Goal: Navigation & Orientation: Find specific page/section

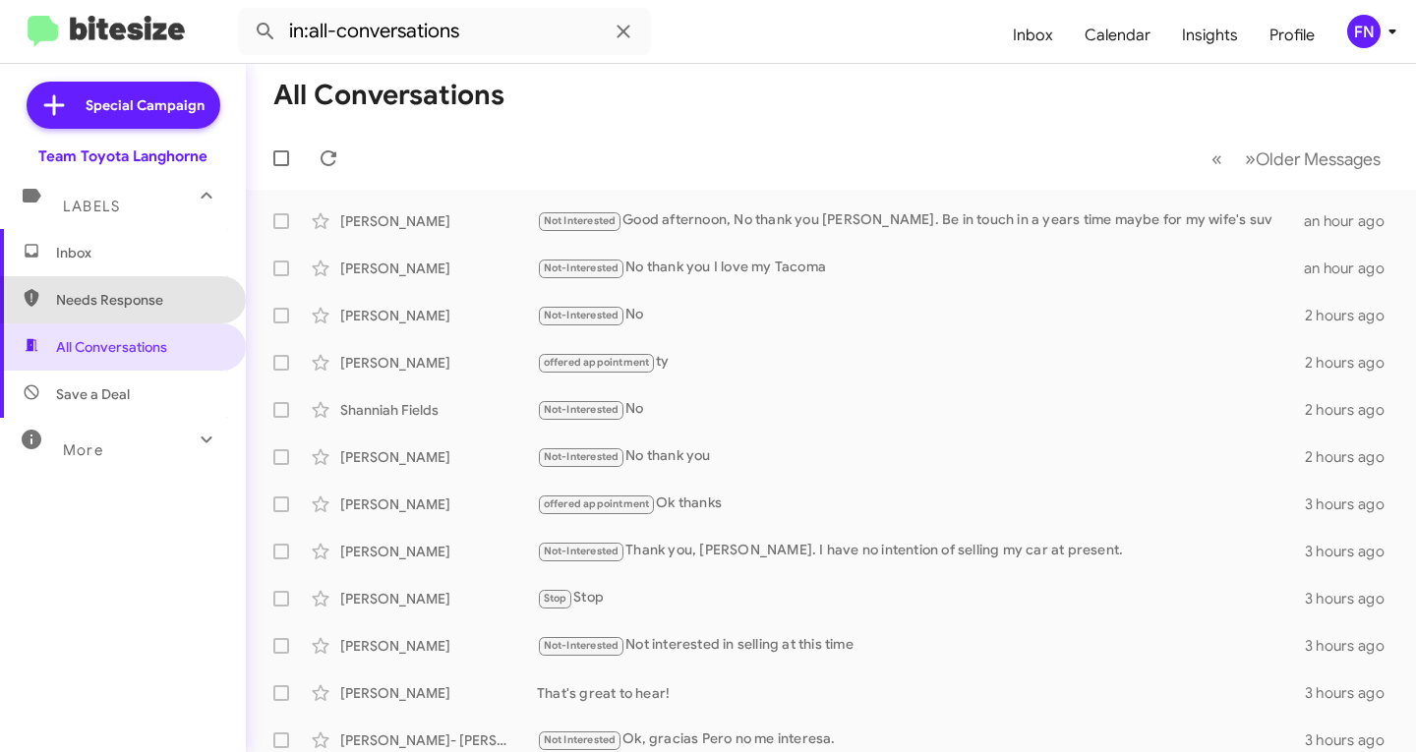
click at [162, 312] on span "Needs Response" at bounding box center [123, 299] width 246 height 47
type input "in:needs-response"
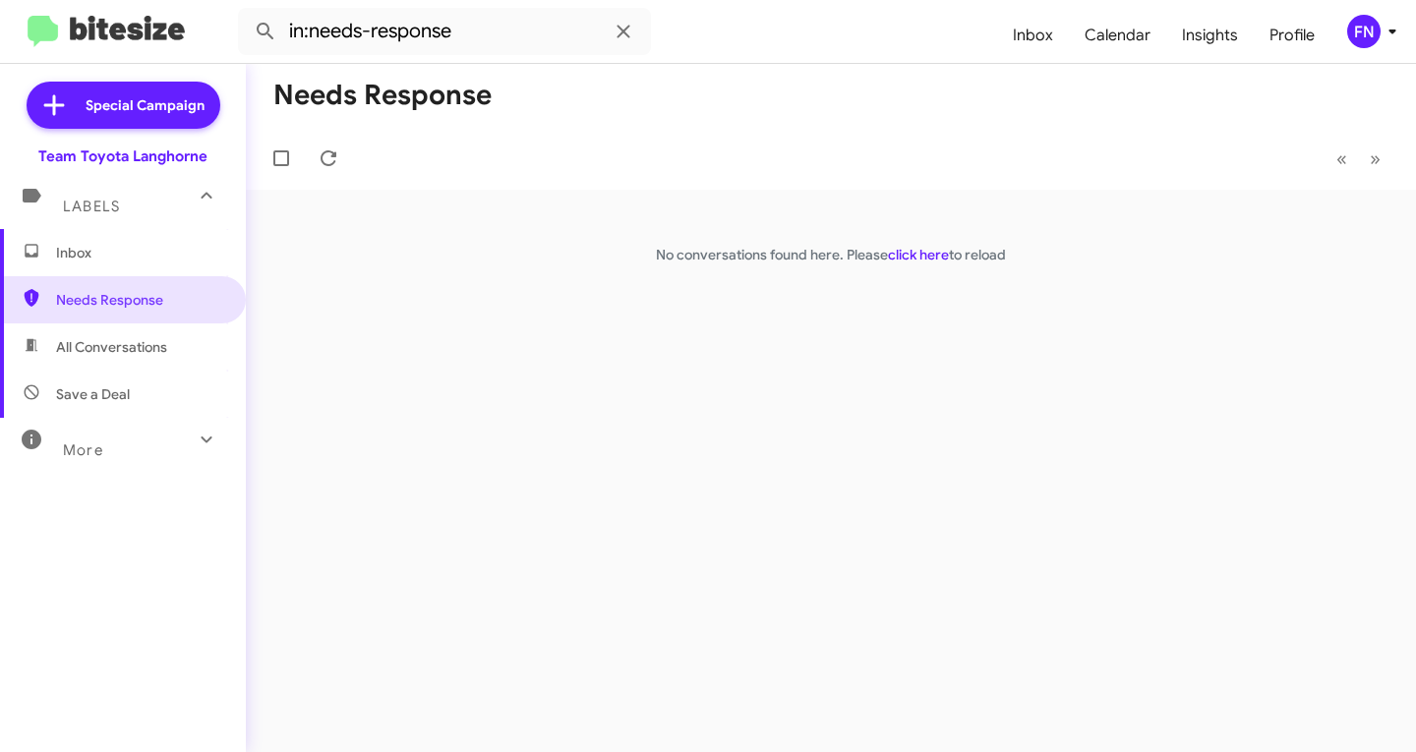
click at [158, 246] on span "Inbox" at bounding box center [139, 253] width 167 height 20
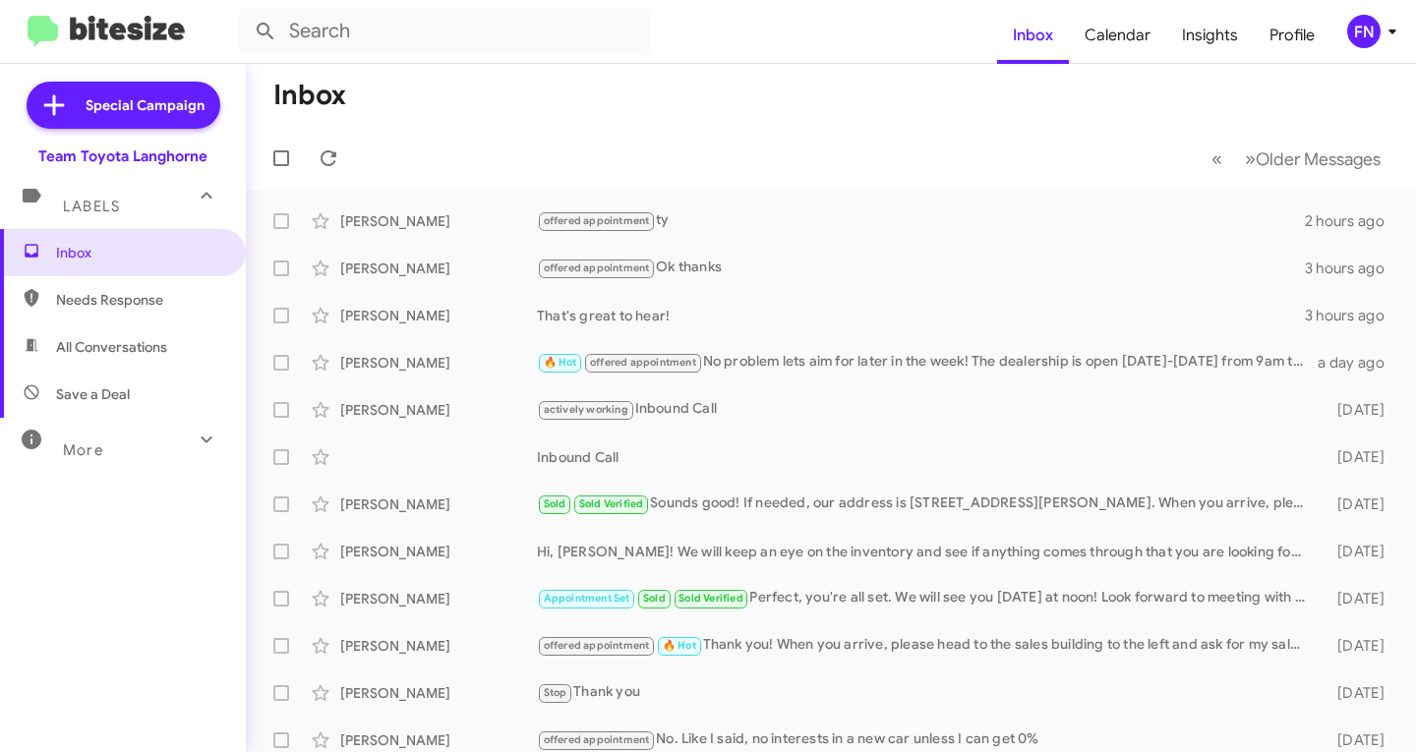
click at [157, 385] on span "Save a Deal" at bounding box center [123, 394] width 246 height 47
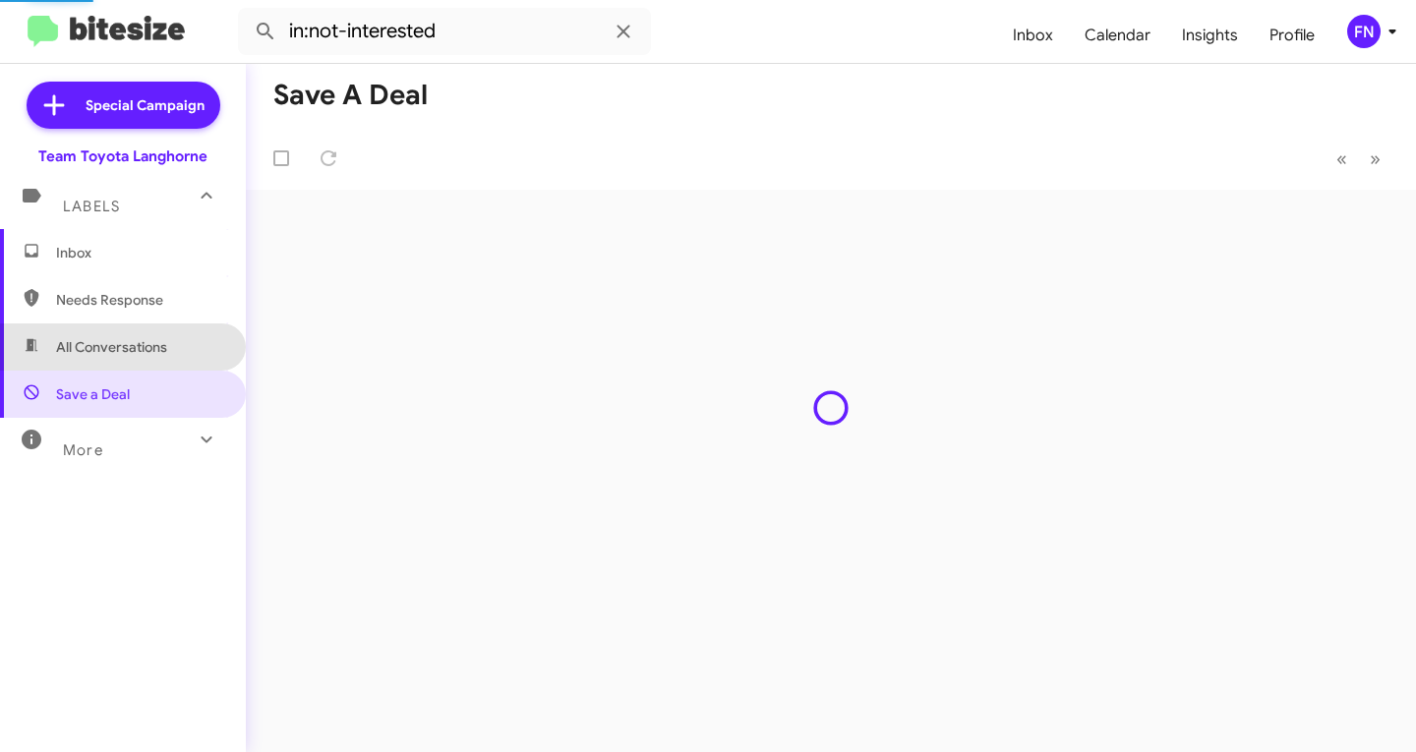
click at [162, 356] on span "All Conversations" at bounding box center [111, 347] width 111 height 20
type input "in:all-conversations"
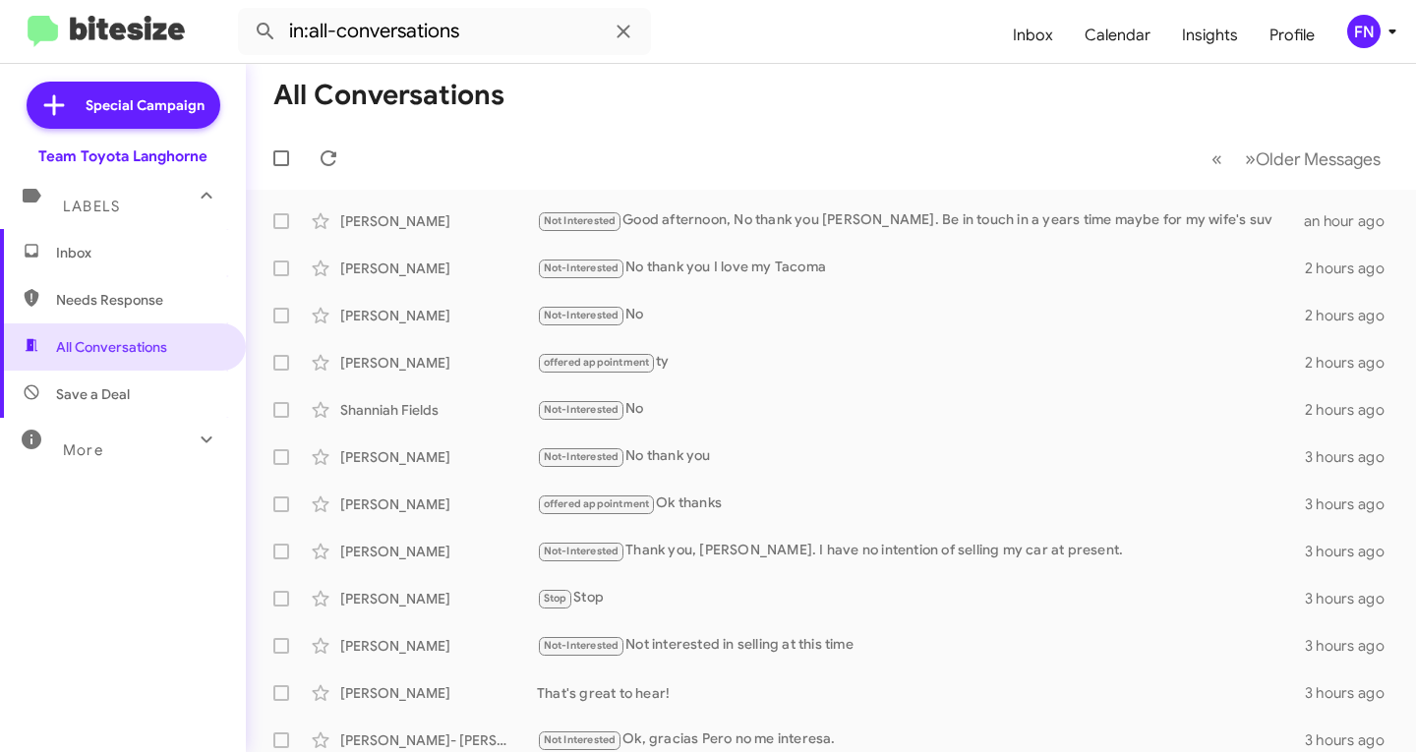
click at [116, 241] on span "Inbox" at bounding box center [123, 252] width 246 height 47
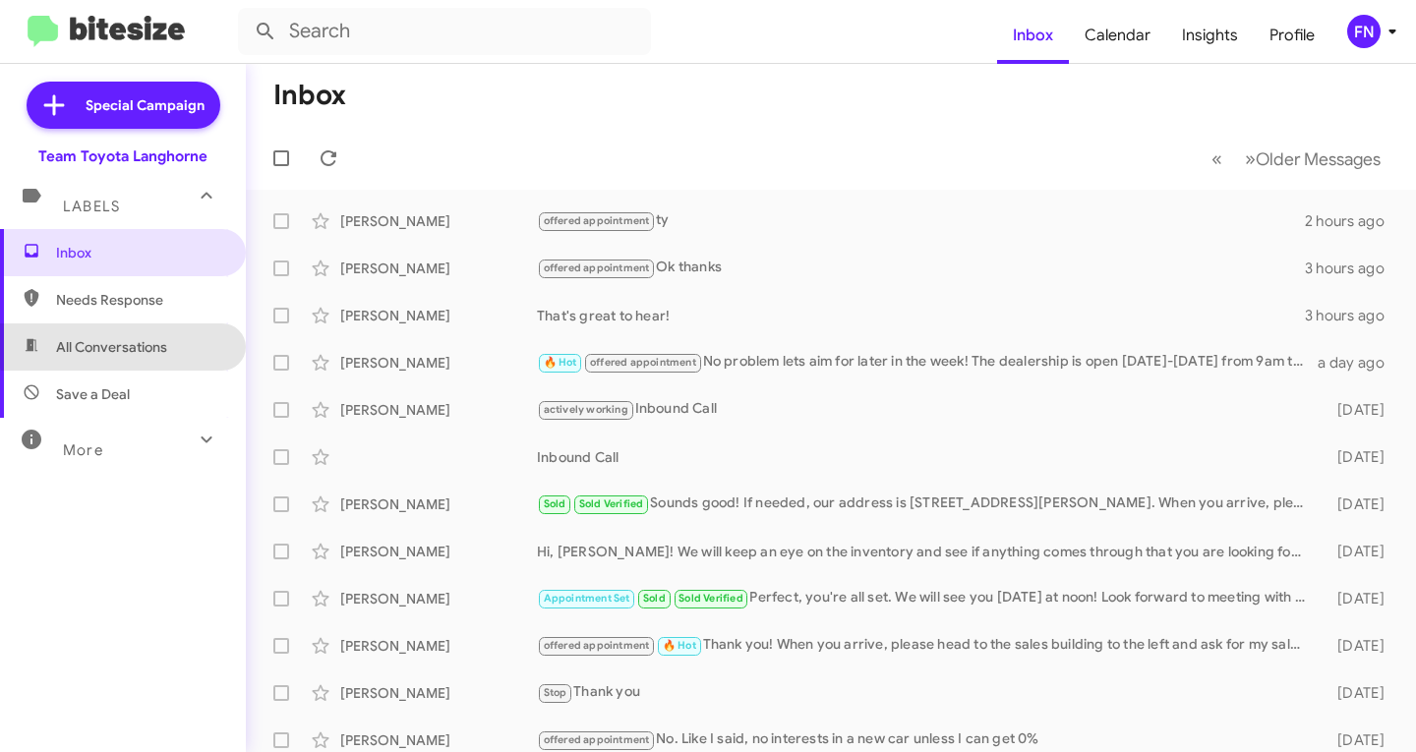
click at [134, 340] on span "All Conversations" at bounding box center [111, 347] width 111 height 20
type input "in:all-conversations"
